Goal: Check status: Check status

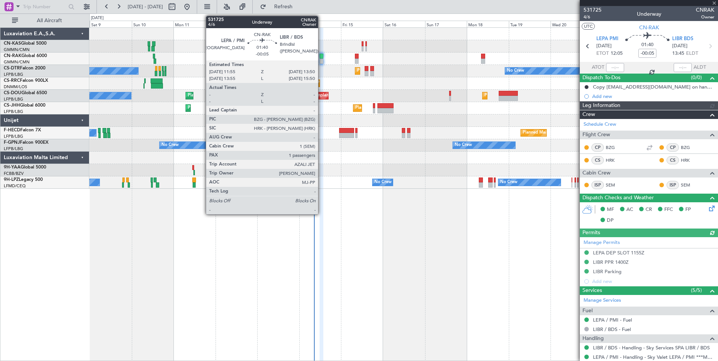
type input "[PERSON_NAME] ([PERSON_NAME])"
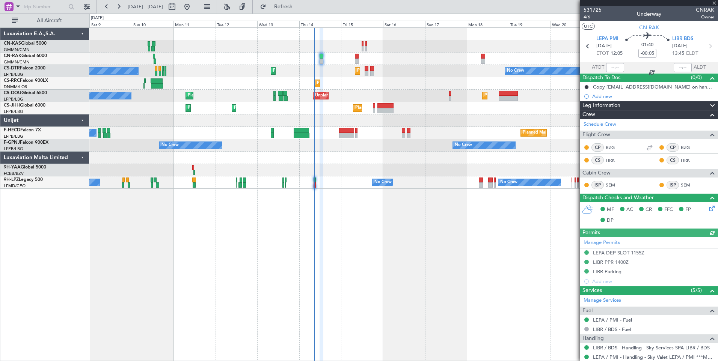
type input "[PERSON_NAME] ([PERSON_NAME])"
click at [590, 9] on span "531725" at bounding box center [592, 10] width 18 height 8
type input "[PERSON_NAME] ([PERSON_NAME])"
click at [28, 68] on link "CS-DTR Falcon 2000" at bounding box center [25, 68] width 42 height 5
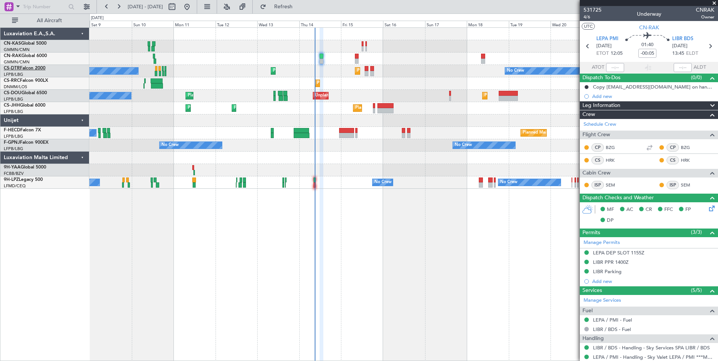
type input "[PERSON_NAME] ([PERSON_NAME])"
